Goal: Check status: Check status

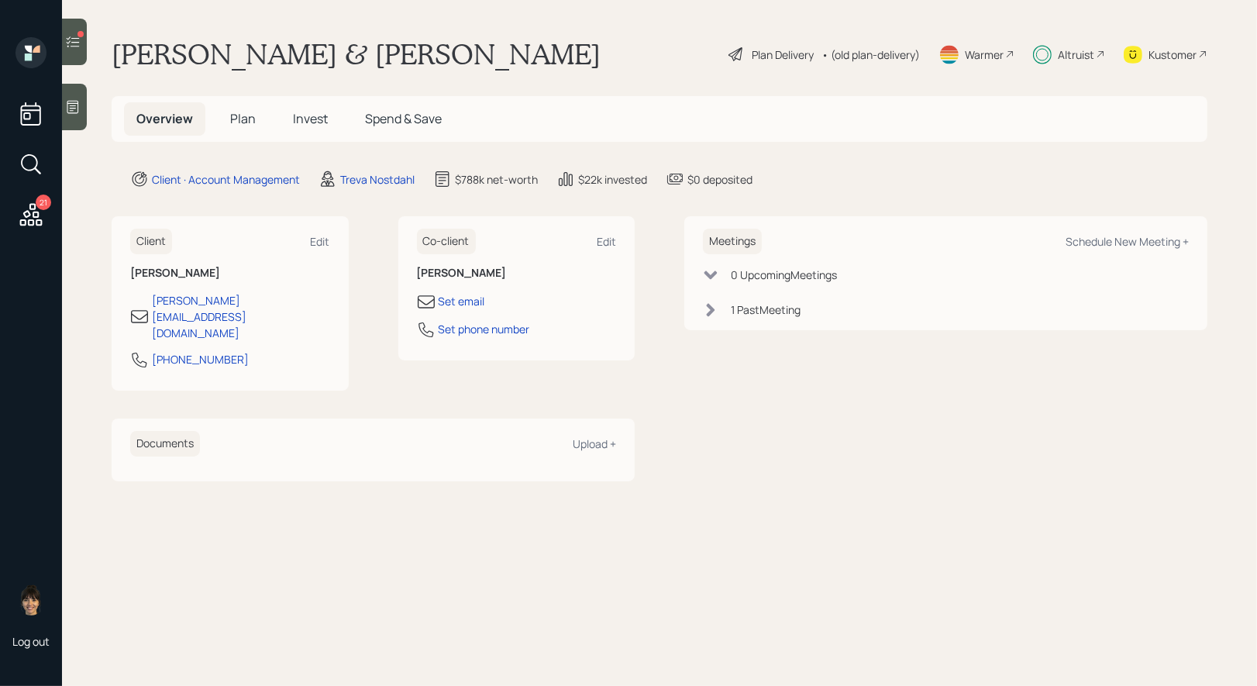
click at [316, 117] on span "Invest" at bounding box center [310, 118] width 35 height 17
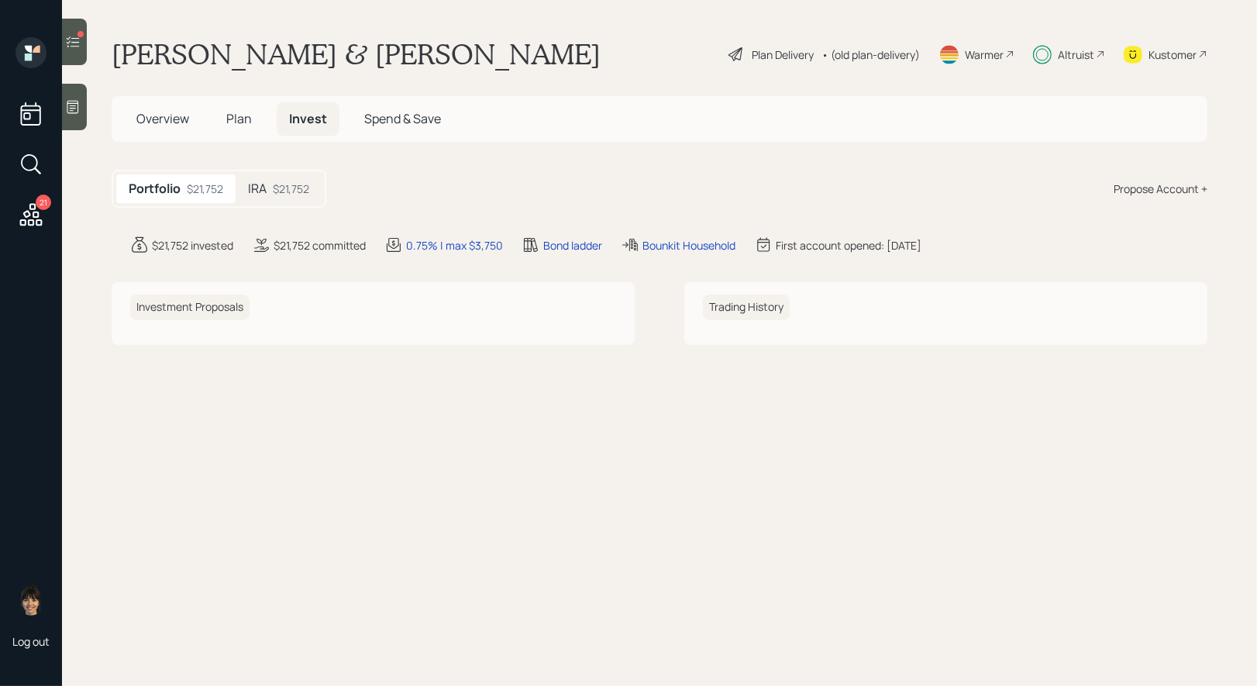
click at [277, 188] on div "$21,752" at bounding box center [291, 189] width 36 height 16
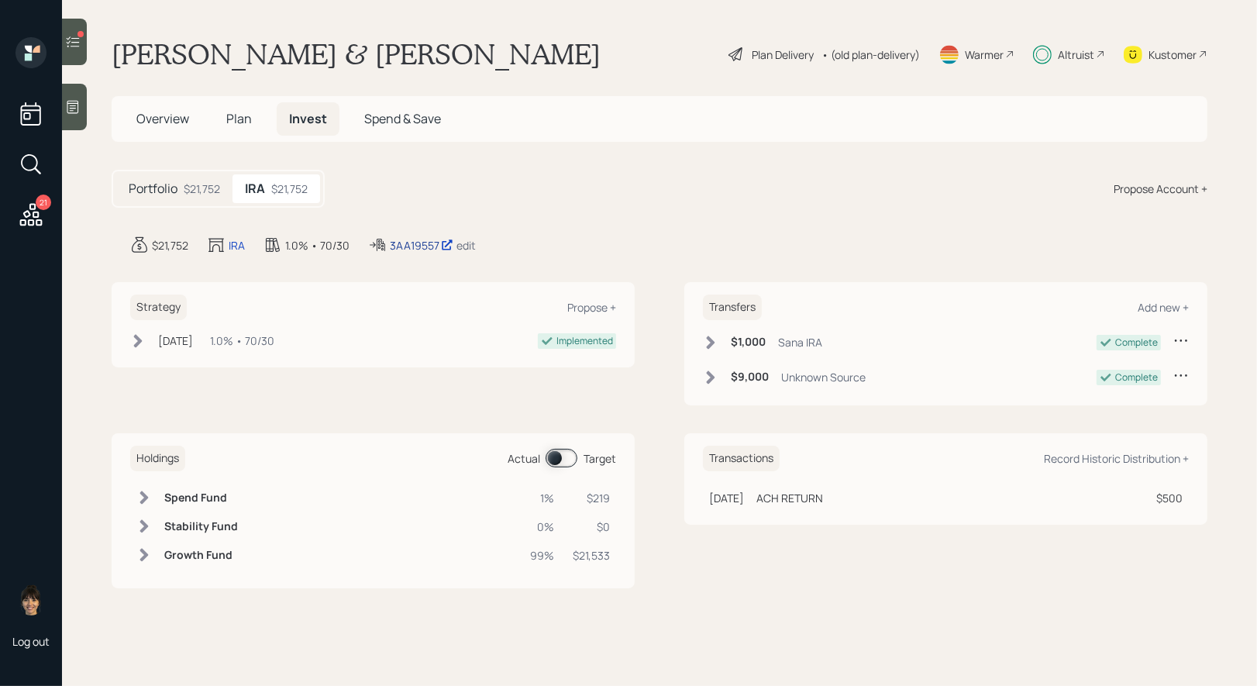
click at [417, 243] on div "3AA19557" at bounding box center [422, 245] width 64 height 16
click at [553, 453] on span at bounding box center [562, 458] width 32 height 19
click at [569, 455] on span at bounding box center [562, 458] width 32 height 19
